Goal: Task Accomplishment & Management: Manage account settings

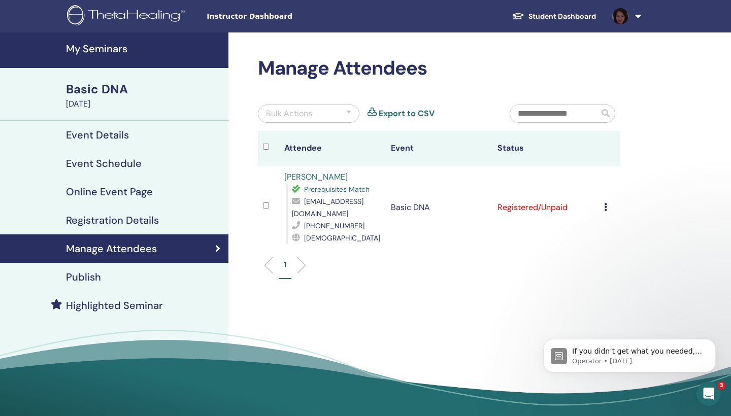
click at [104, 52] on h4 "My Seminars" at bounding box center [144, 49] width 156 height 12
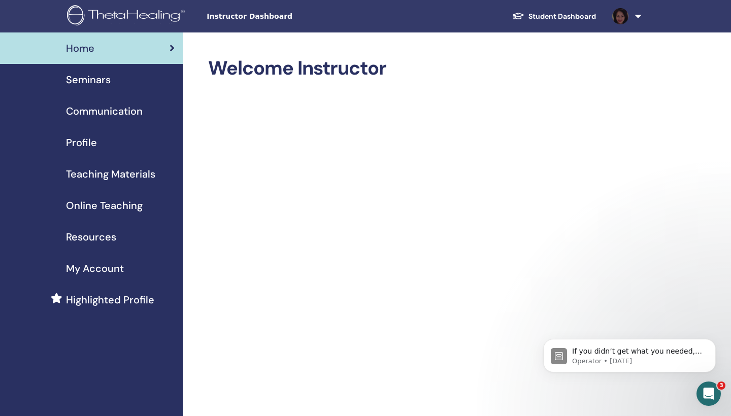
click at [102, 80] on span "Seminars" at bounding box center [88, 79] width 45 height 15
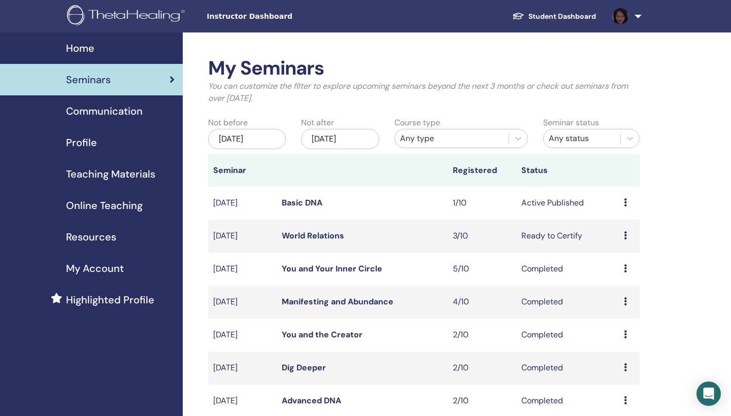
click at [624, 202] on icon at bounding box center [625, 202] width 3 height 8
click at [616, 243] on link "Attendees" at bounding box center [621, 240] width 39 height 11
